Goal: Task Accomplishment & Management: Use online tool/utility

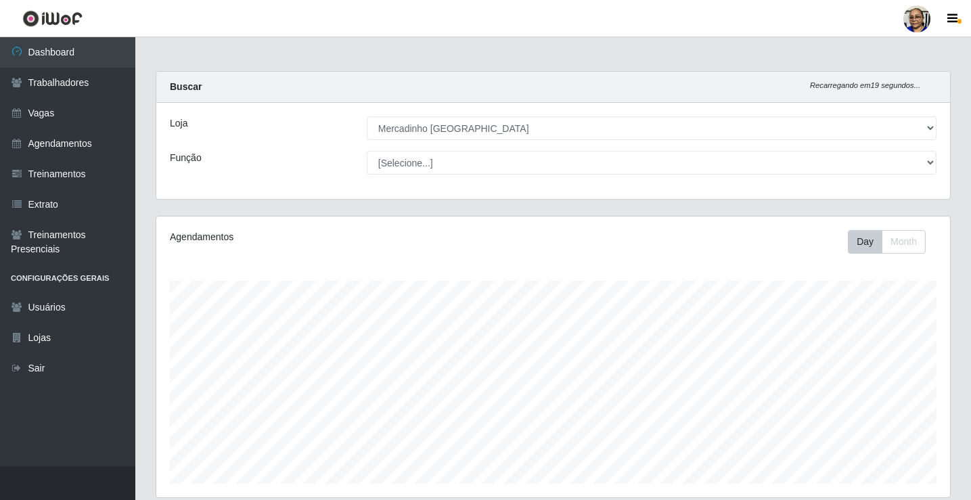
select select "345"
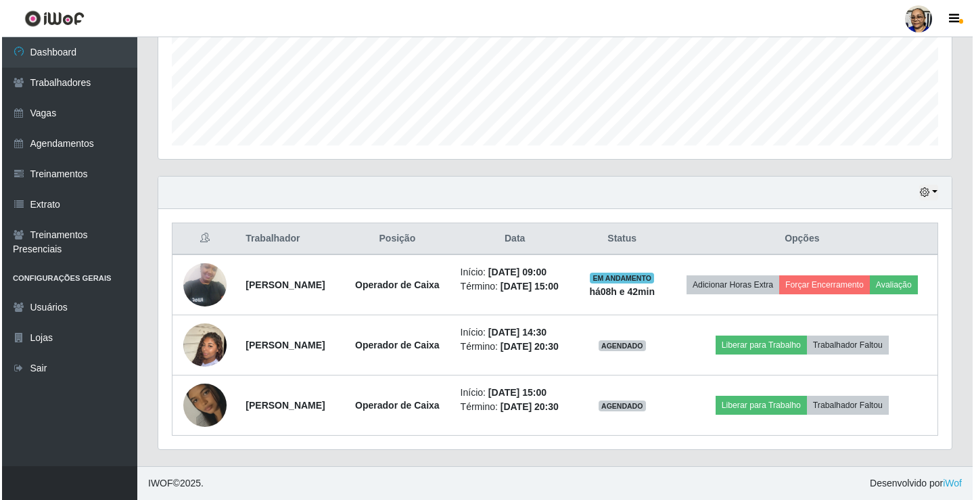
scroll to position [281, 794]
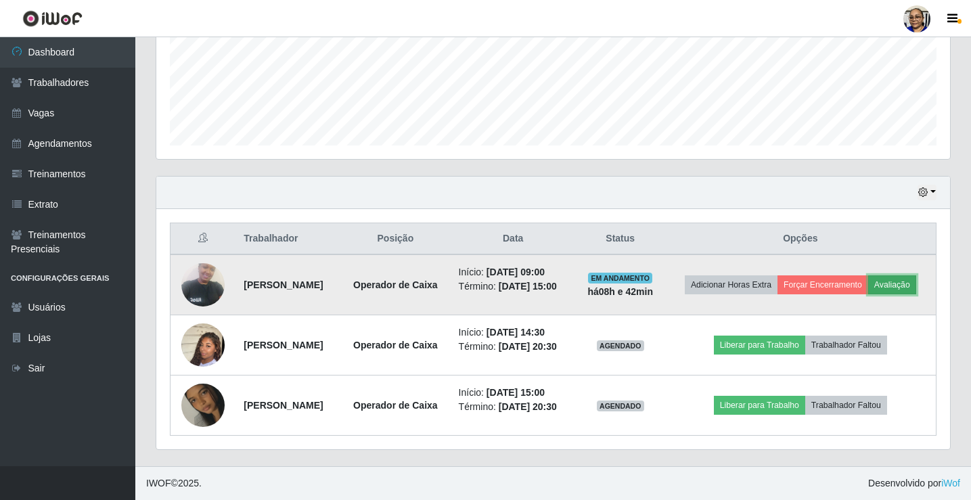
click at [912, 290] on button "Avaliação" at bounding box center [892, 284] width 48 height 19
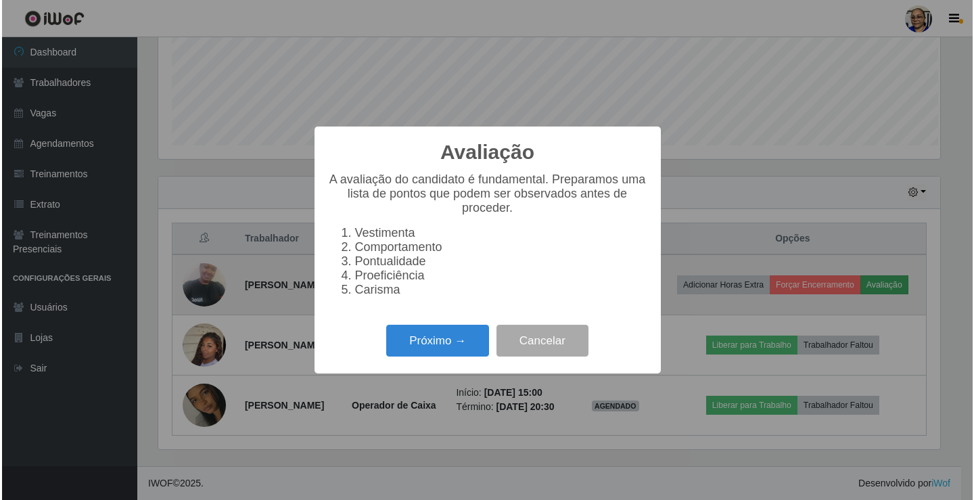
scroll to position [281, 786]
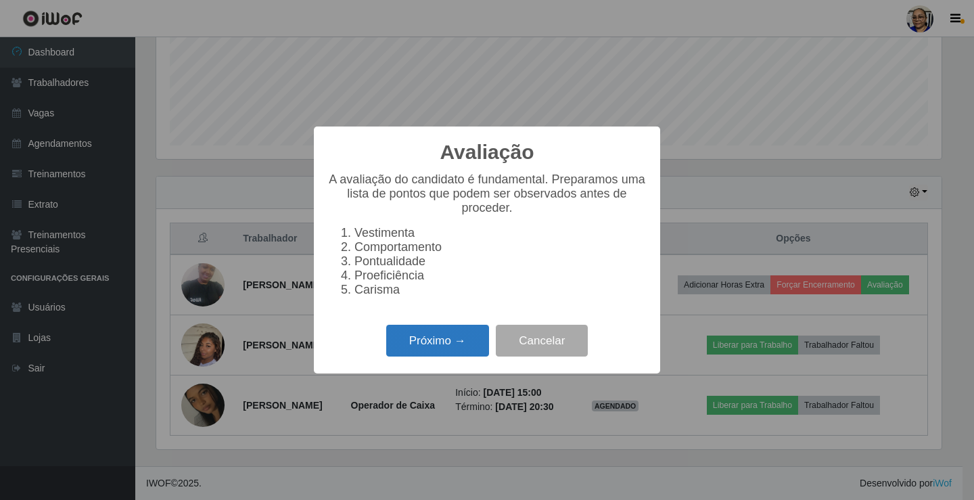
click at [443, 353] on button "Próximo →" at bounding box center [437, 341] width 103 height 32
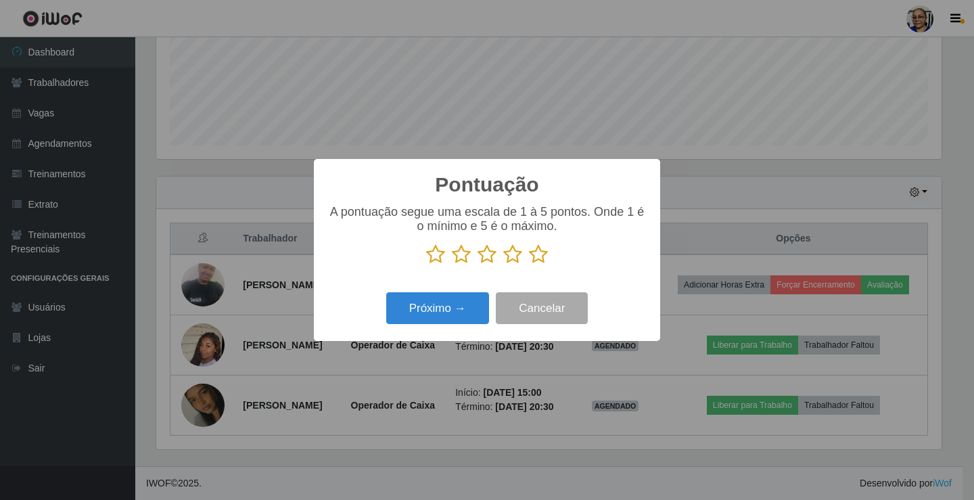
scroll to position [676369, 675864]
click at [536, 258] on icon at bounding box center [538, 254] width 19 height 20
click at [529, 265] on input "radio" at bounding box center [529, 265] width 0 height 0
click at [443, 314] on button "Próximo →" at bounding box center [437, 308] width 103 height 32
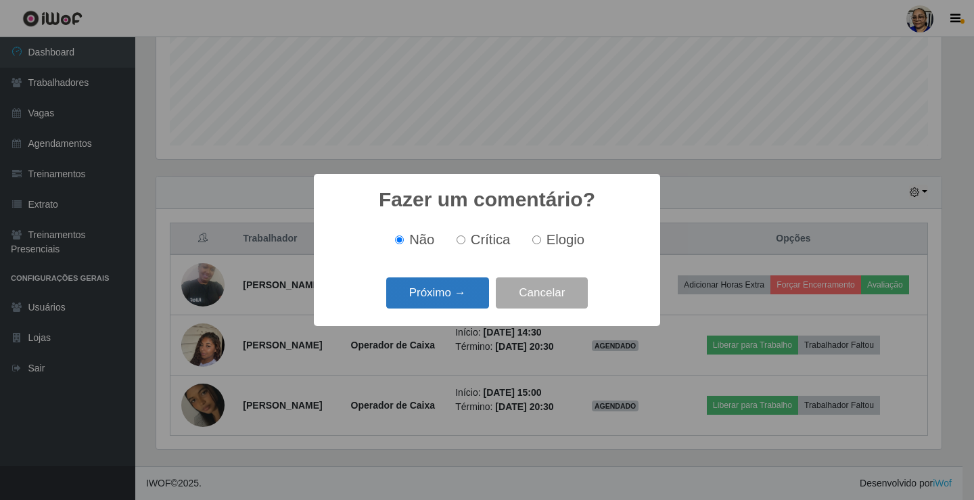
click at [454, 304] on button "Próximo →" at bounding box center [437, 293] width 103 height 32
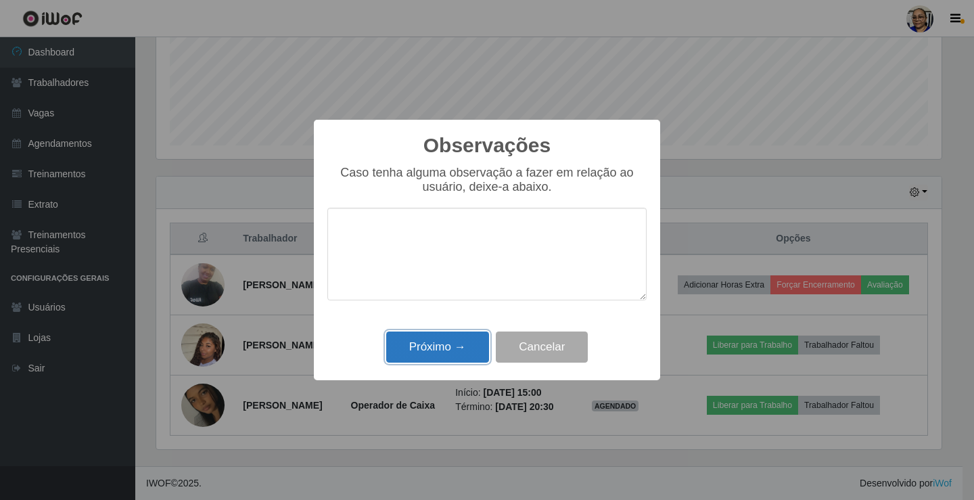
click at [441, 346] on button "Próximo →" at bounding box center [437, 348] width 103 height 32
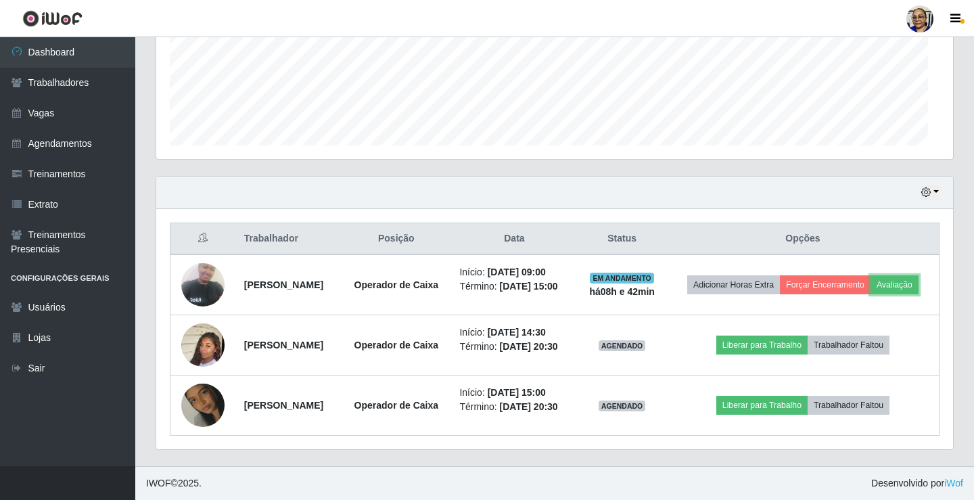
scroll to position [281, 794]
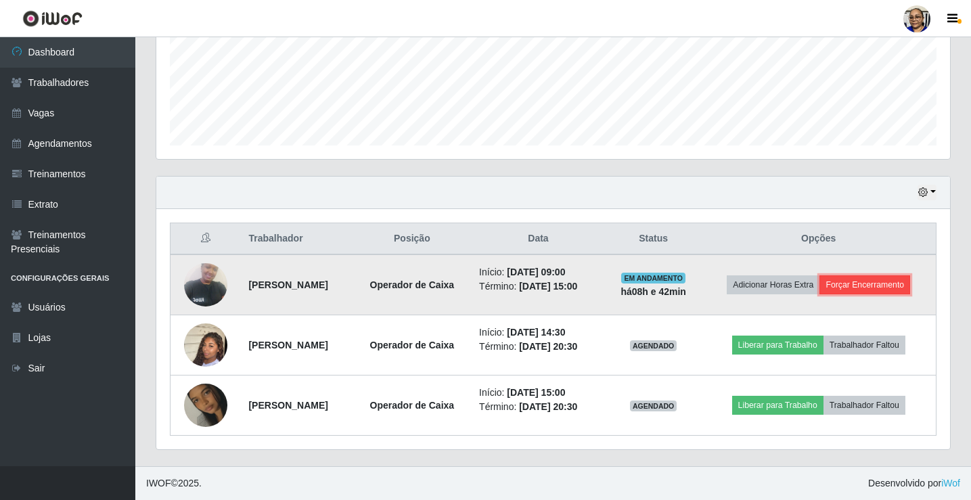
click at [882, 283] on button "Forçar Encerramento" at bounding box center [864, 284] width 91 height 19
click at [870, 288] on button "Forçar Encerramento" at bounding box center [864, 284] width 91 height 19
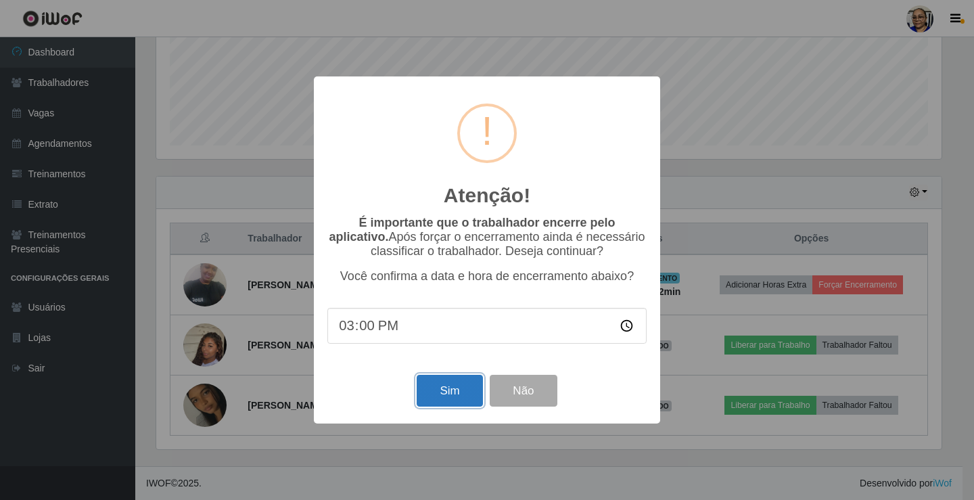
click at [450, 399] on button "Sim" at bounding box center [450, 391] width 66 height 32
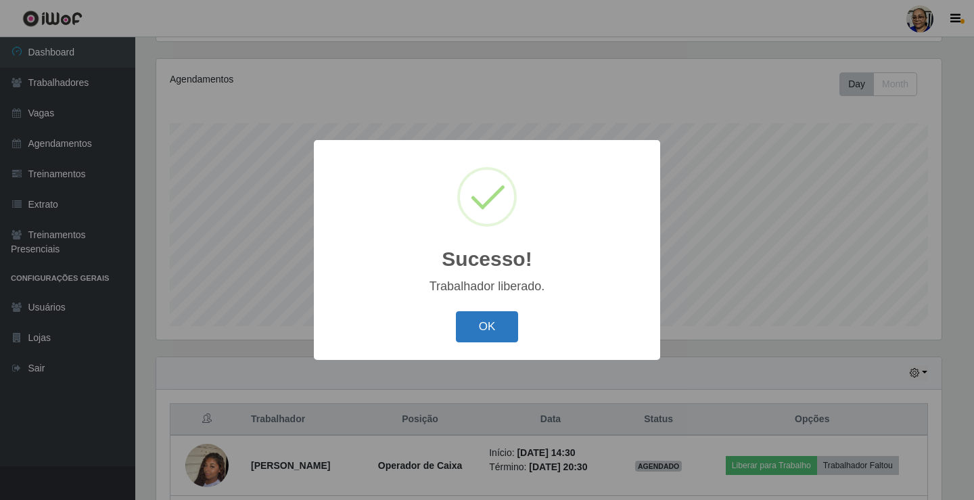
click at [495, 325] on button "OK" at bounding box center [487, 327] width 63 height 32
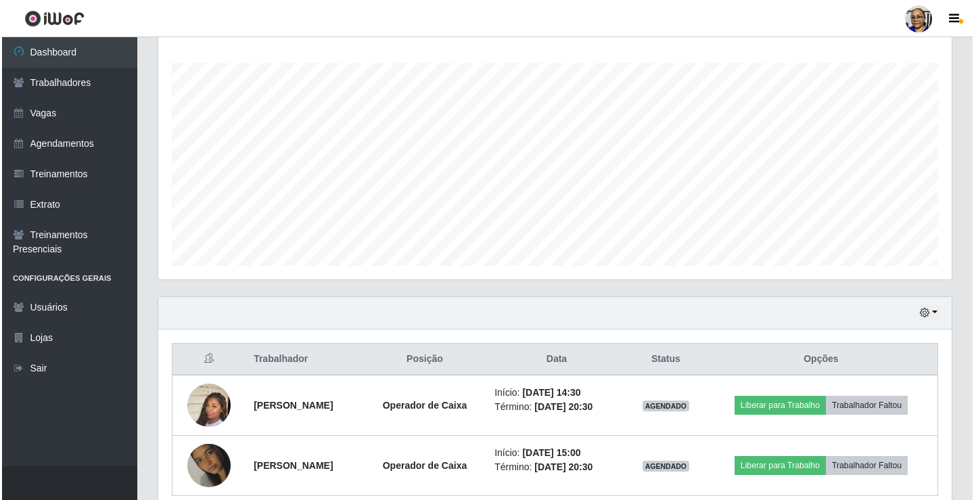
scroll to position [278, 0]
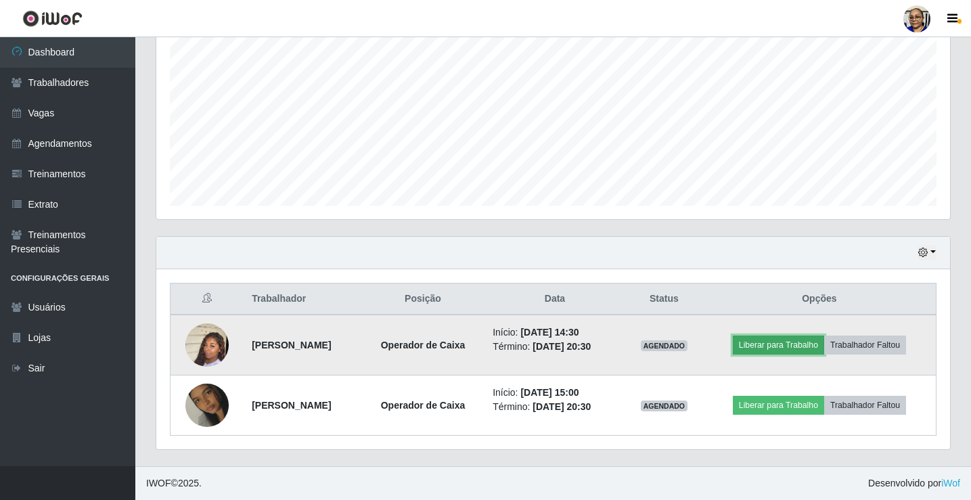
click at [790, 346] on button "Liberar para Trabalho" at bounding box center [778, 345] width 91 height 19
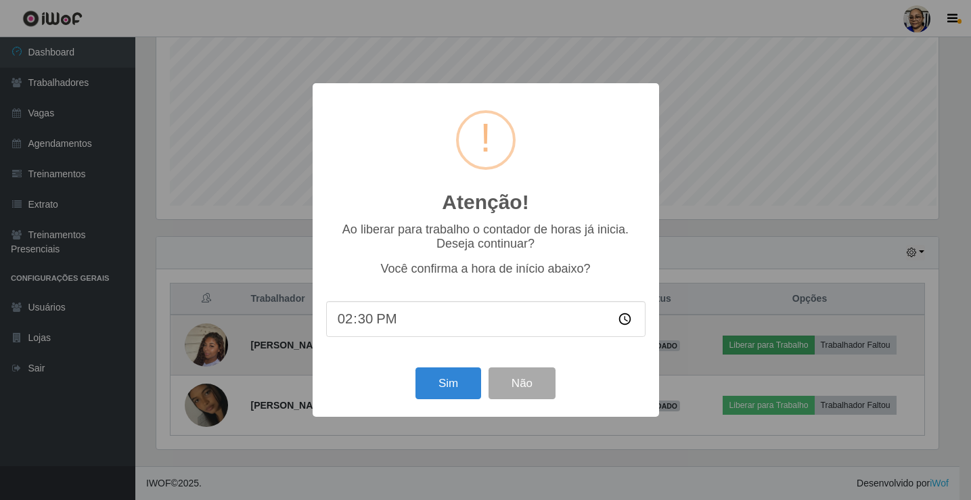
click at [790, 346] on div "Atenção! × Ao liberar para trabalho o contador de horas já inicia. Deseja conti…" at bounding box center [485, 250] width 971 height 500
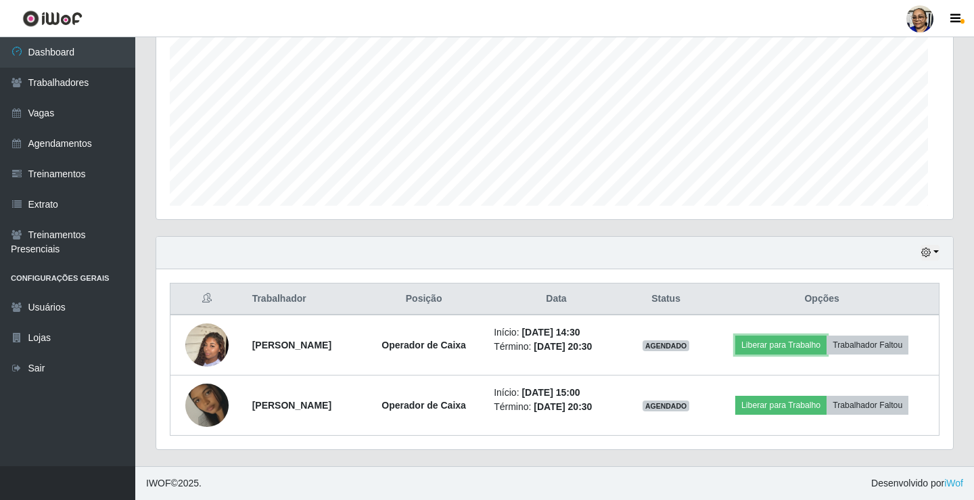
scroll to position [0, 0]
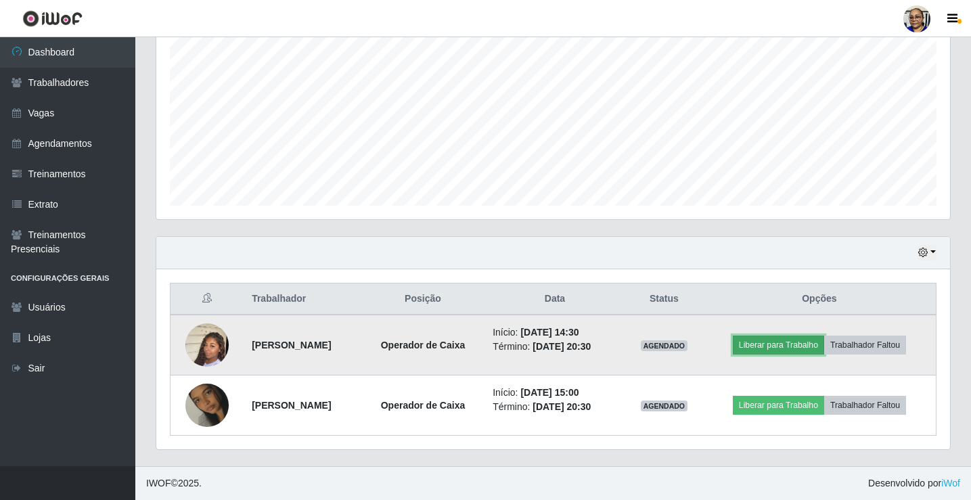
click at [786, 344] on button "Liberar para Trabalho" at bounding box center [778, 345] width 91 height 19
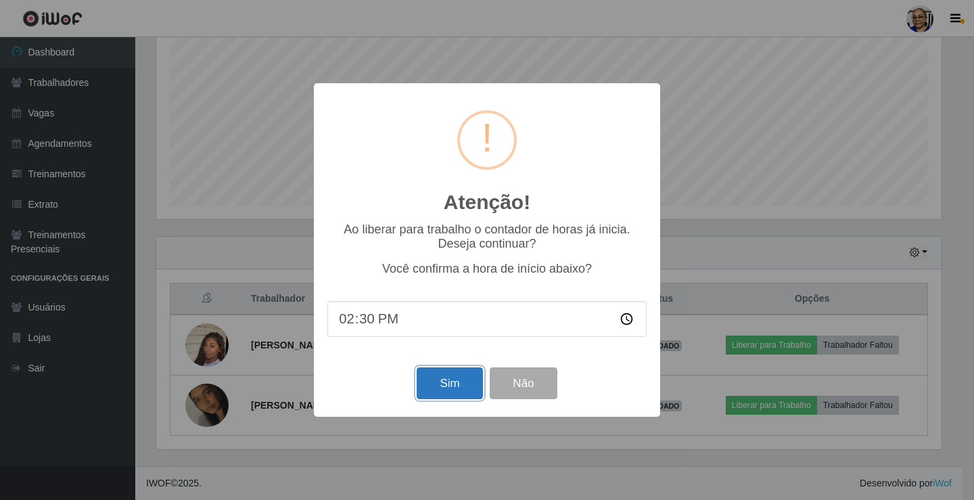
click at [451, 394] on button "Sim" at bounding box center [450, 383] width 66 height 32
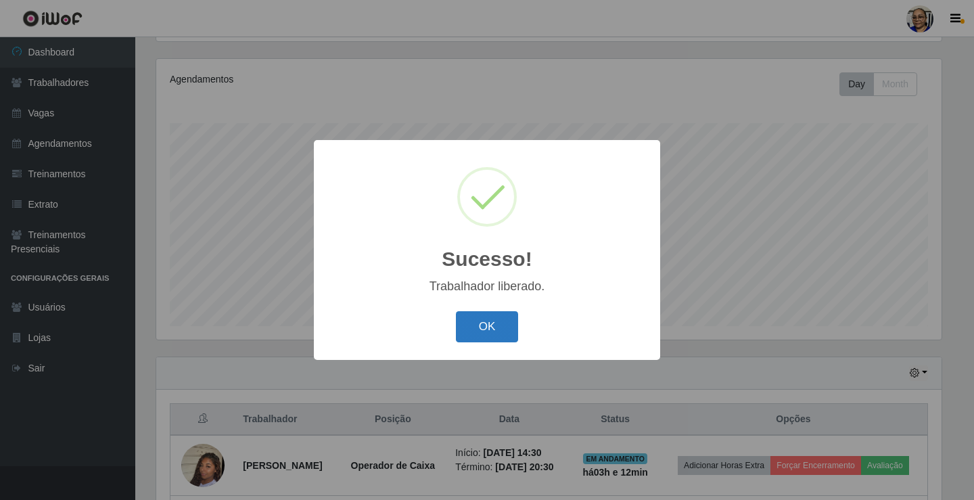
click at [489, 322] on button "OK" at bounding box center [487, 327] width 63 height 32
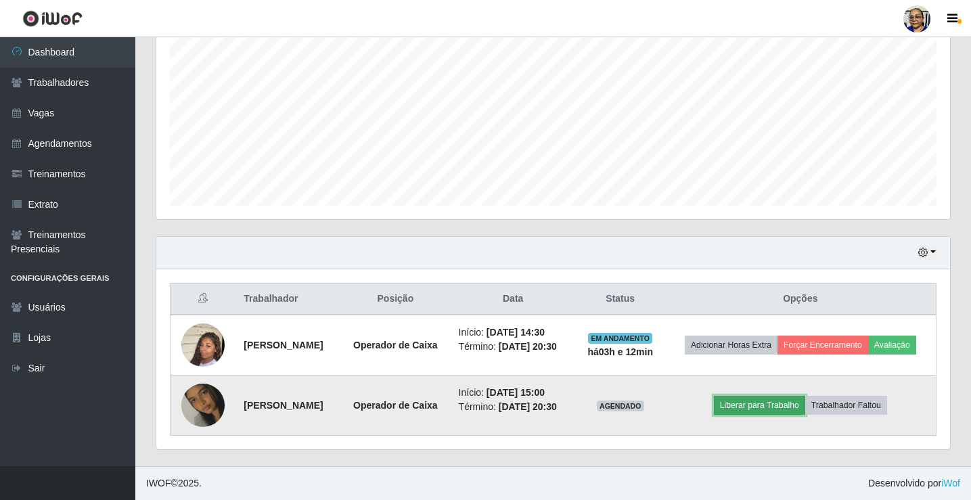
click at [781, 403] on button "Liberar para Trabalho" at bounding box center [759, 405] width 91 height 19
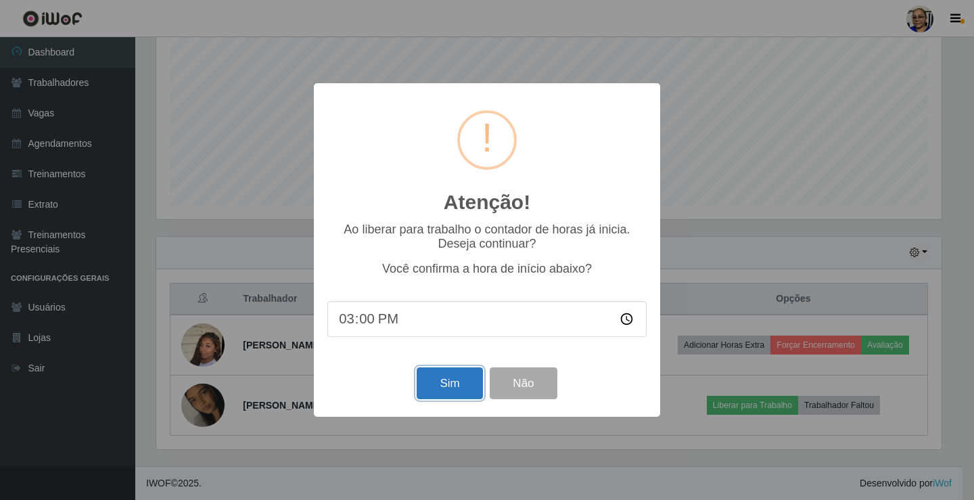
click at [455, 388] on button "Sim" at bounding box center [450, 383] width 66 height 32
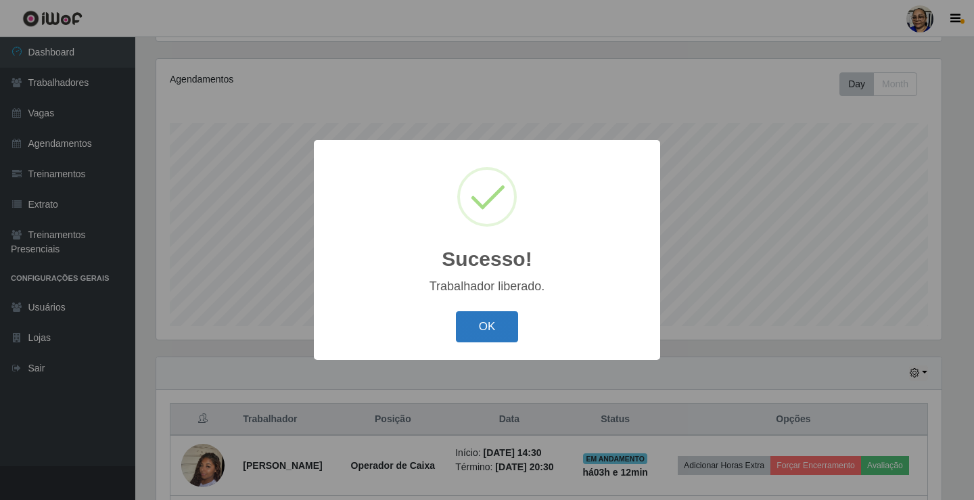
click at [501, 319] on button "OK" at bounding box center [487, 327] width 63 height 32
